Goal: Task Accomplishment & Management: Manage account settings

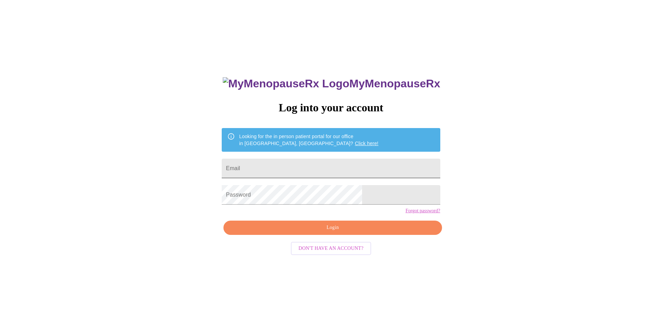
click at [350, 163] on input "Email" at bounding box center [331, 168] width 218 height 19
type input "tiffanymichelle453@gmail.com"
click at [333, 232] on span "Login" at bounding box center [333, 227] width 202 height 9
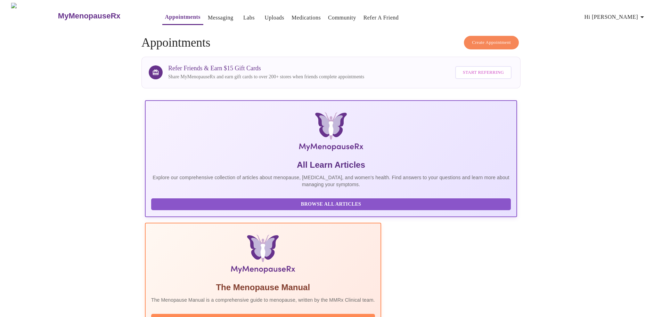
click at [167, 15] on link "Appointments" at bounding box center [182, 17] width 35 height 10
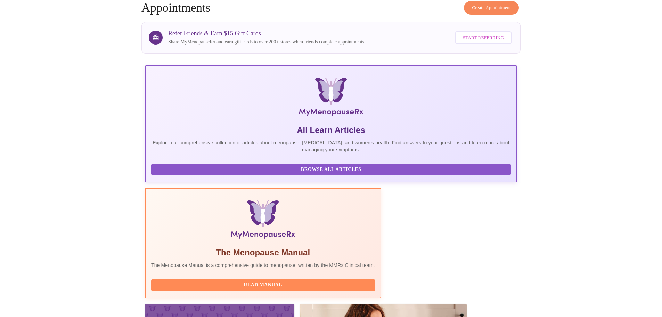
scroll to position [64, 0]
